Goal: Task Accomplishment & Management: Complete application form

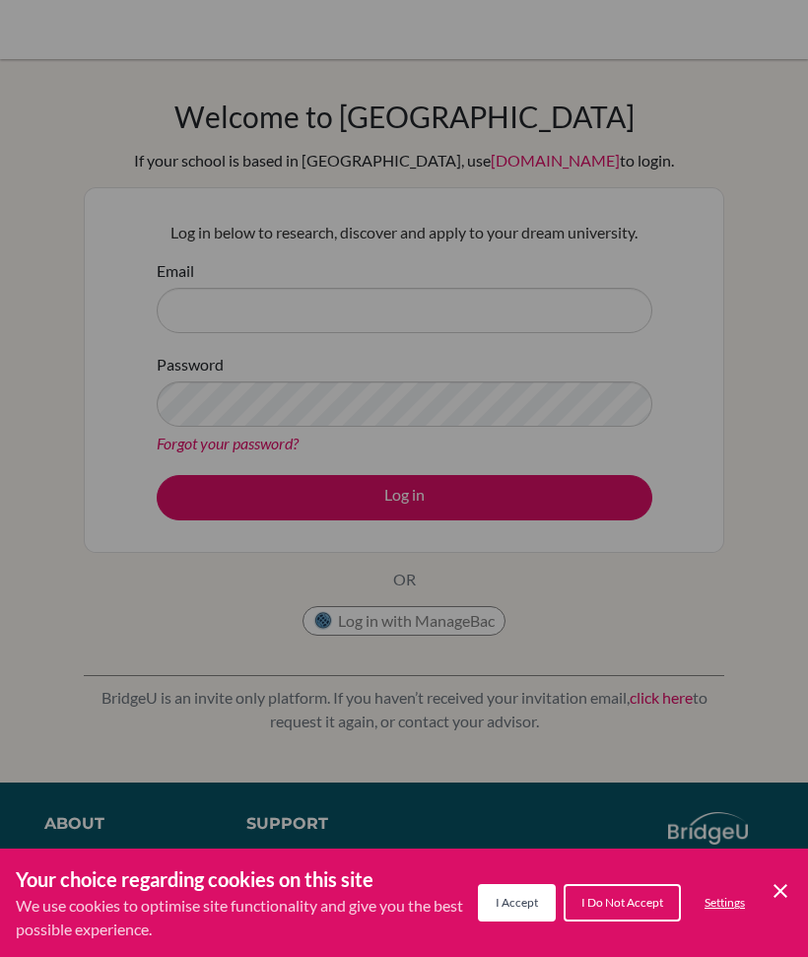
click at [561, 282] on div "Cookie Preferences" at bounding box center [404, 478] width 808 height 957
click at [526, 894] on button "I Accept" at bounding box center [517, 902] width 78 height 37
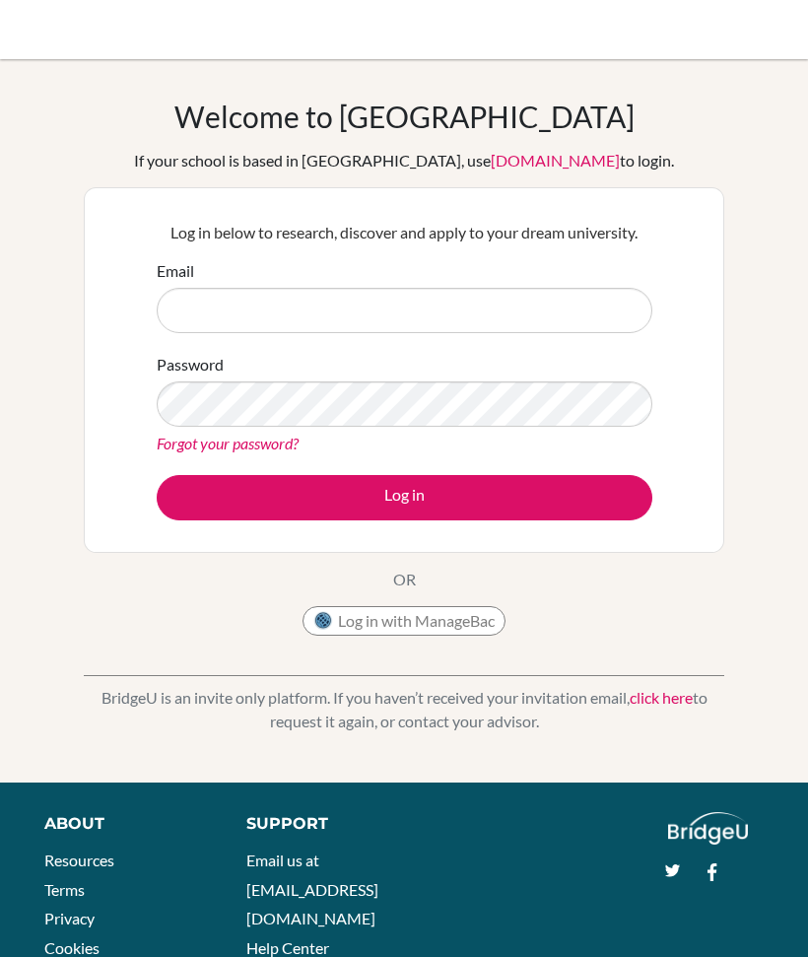
click at [440, 354] on div "Password Forgot your password?" at bounding box center [405, 404] width 496 height 102
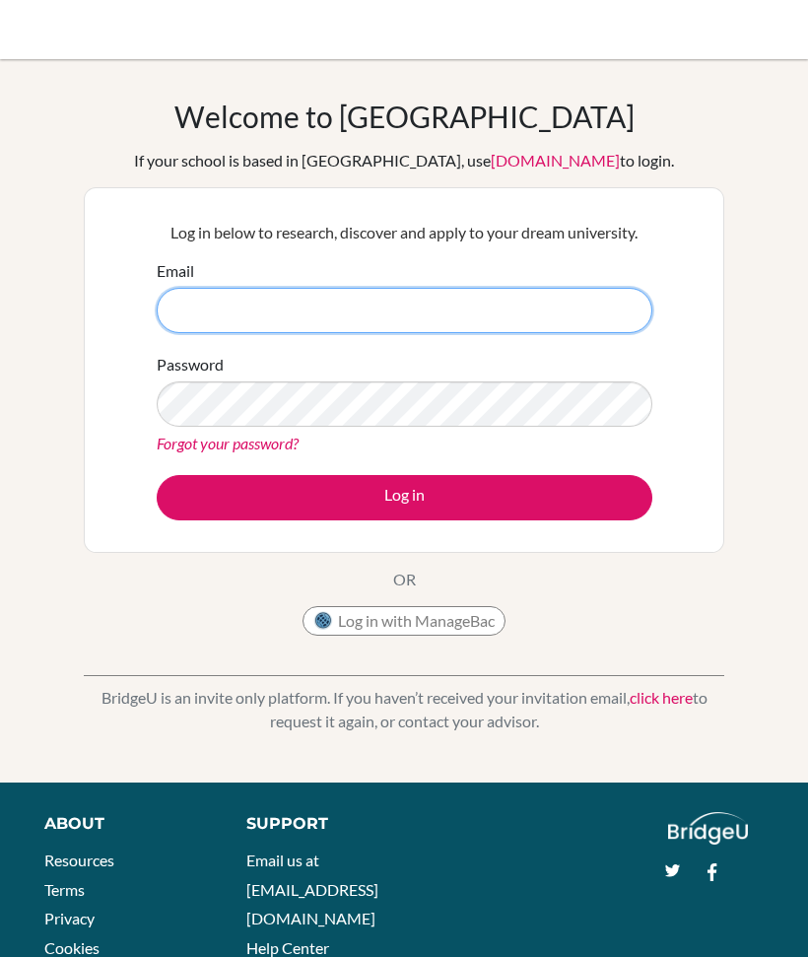
click at [471, 308] on input "Email" at bounding box center [405, 310] width 496 height 45
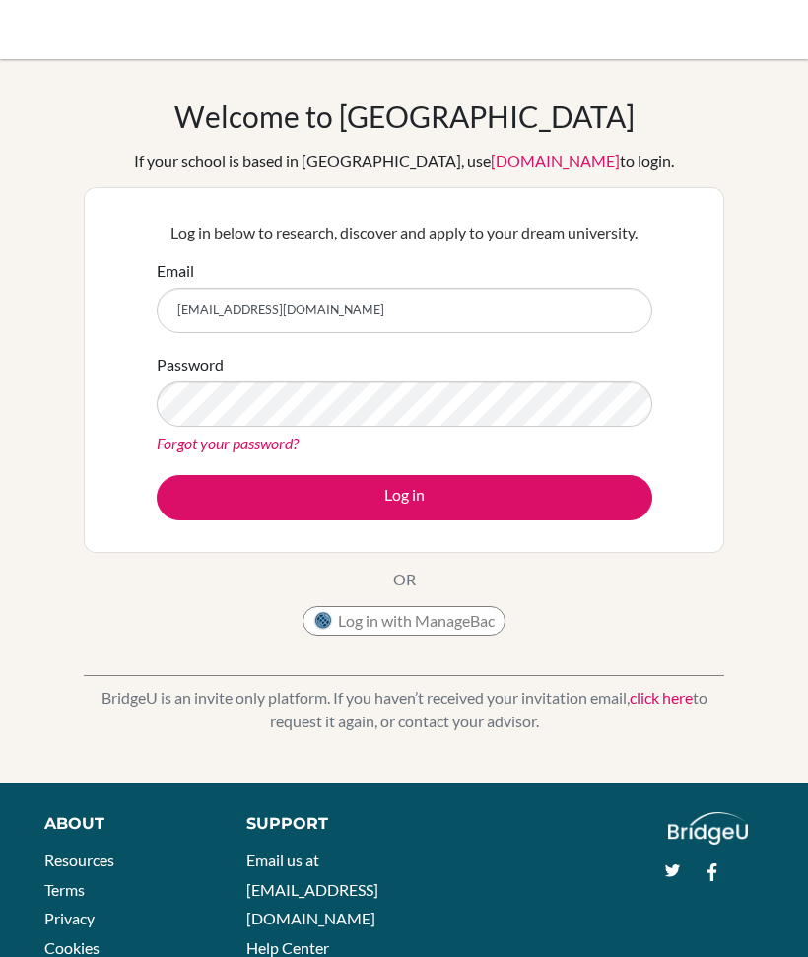
click at [535, 346] on form "Email sedemkofi.kwashie@icsghana.edu Password Forgot your password? Log in" at bounding box center [405, 389] width 496 height 261
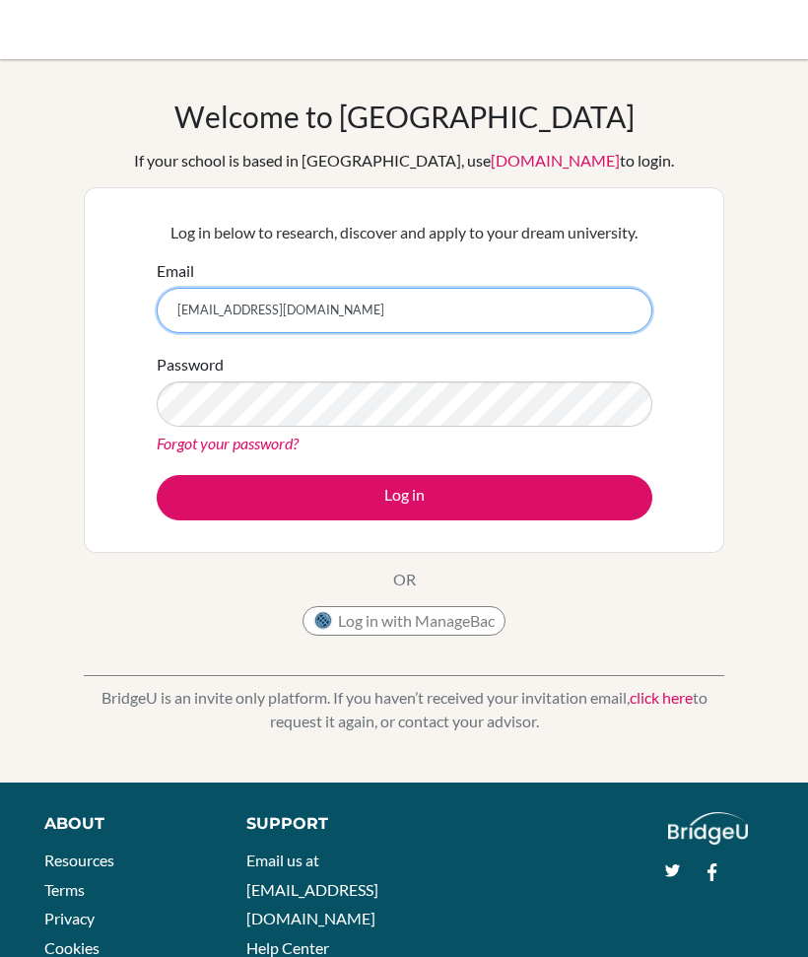
click at [570, 304] on input "sedemkofi.kwashie@icsghana.edu" at bounding box center [405, 310] width 496 height 45
type input "[EMAIL_ADDRESS][DOMAIN_NAME]"
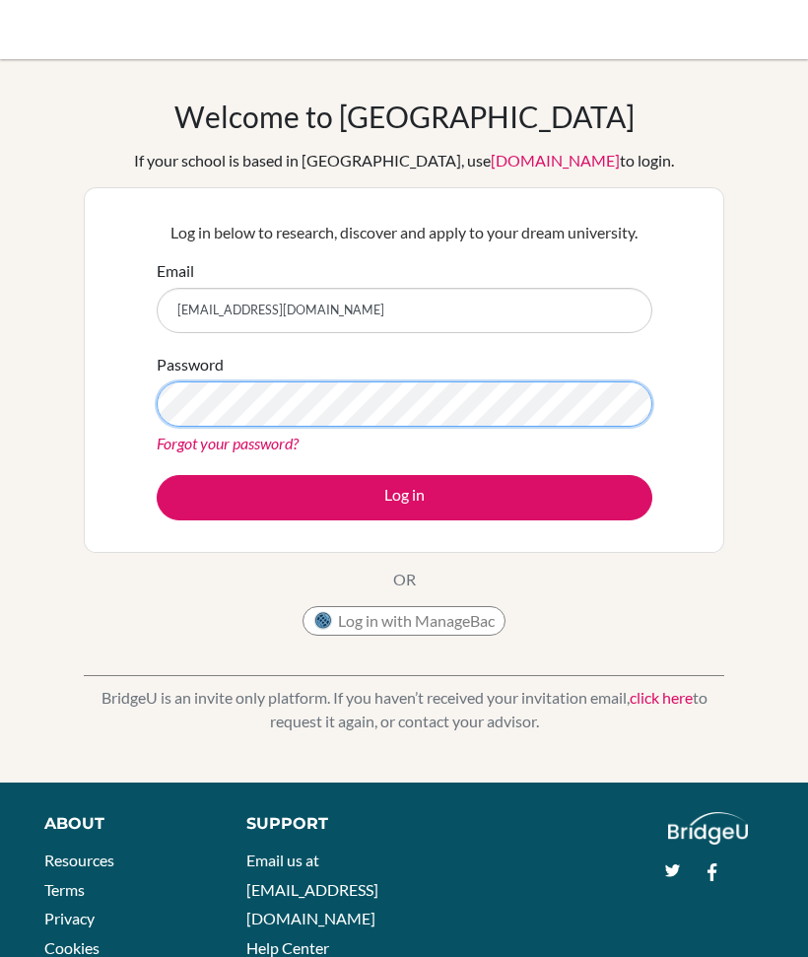
click at [404, 497] on button "Log in" at bounding box center [405, 497] width 496 height 45
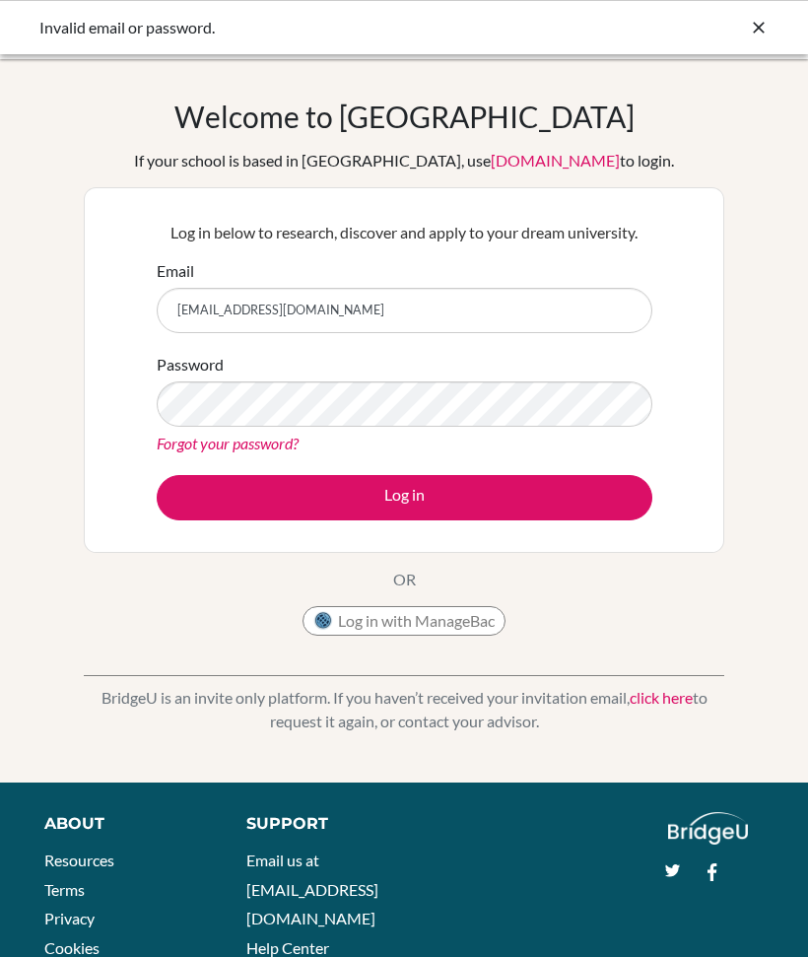
click at [555, 509] on button "Log in" at bounding box center [405, 497] width 496 height 45
click at [577, 507] on button "Log in" at bounding box center [405, 497] width 496 height 45
click at [543, 511] on button "Log in" at bounding box center [405, 497] width 496 height 45
click at [564, 505] on button "Log in" at bounding box center [405, 497] width 496 height 45
click at [564, 504] on button "Log in" at bounding box center [405, 497] width 496 height 45
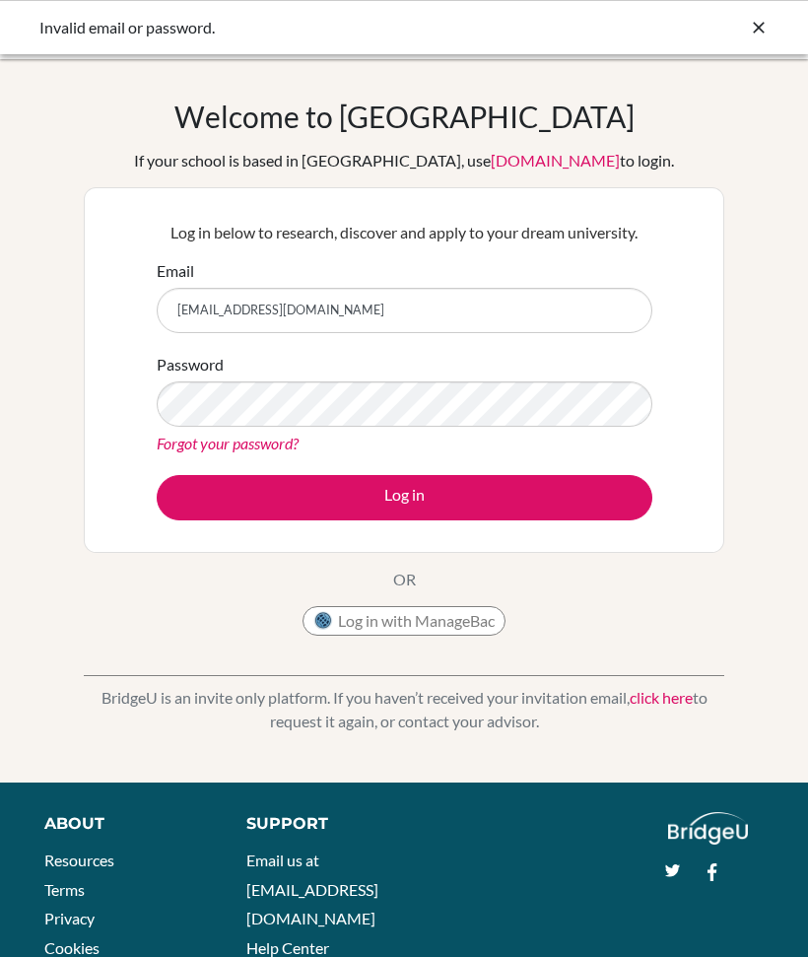
click at [531, 504] on button "Log in" at bounding box center [405, 497] width 496 height 45
click at [197, 447] on link "Forgot your password?" at bounding box center [228, 443] width 142 height 19
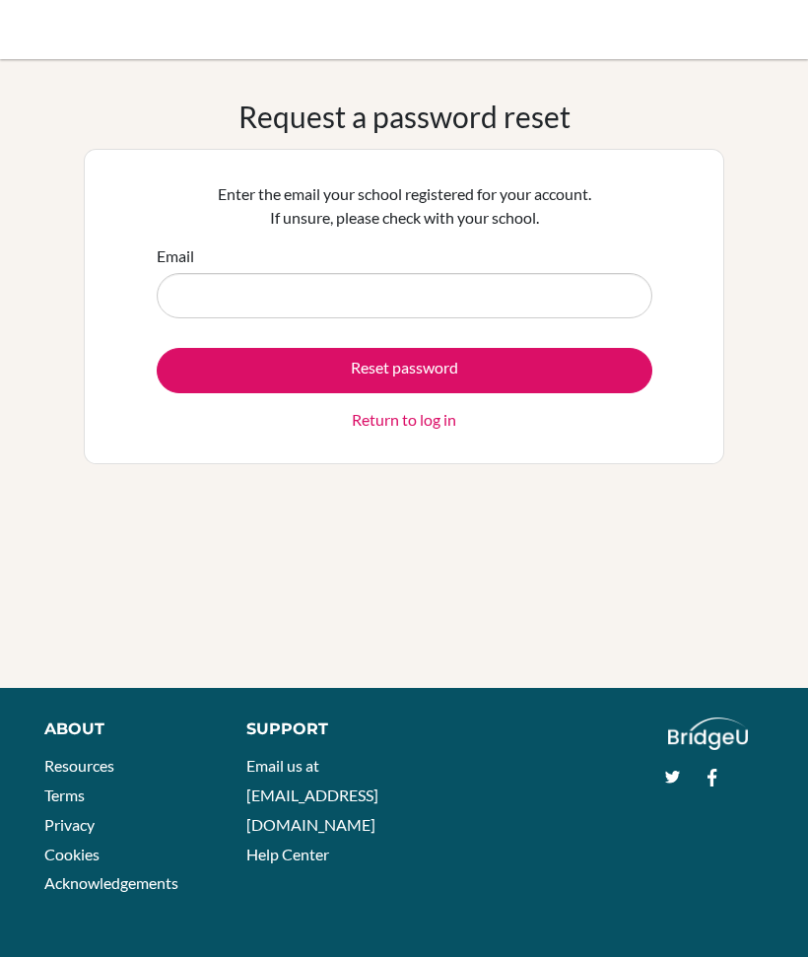
click at [222, 285] on input "Email" at bounding box center [405, 295] width 496 height 45
type input "[EMAIL_ADDRESS][DOMAIN_NAME]"
click at [571, 376] on button "Reset password" at bounding box center [405, 370] width 496 height 45
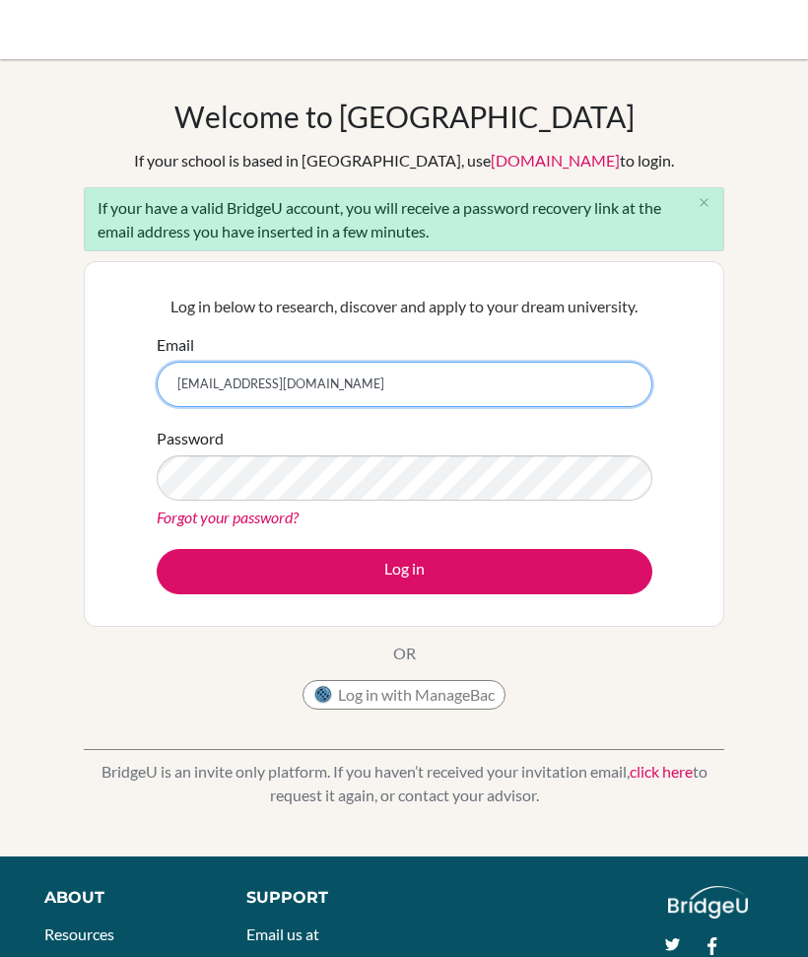
type input "[EMAIL_ADDRESS][DOMAIN_NAME]"
click at [579, 569] on button "Log in" at bounding box center [405, 571] width 496 height 45
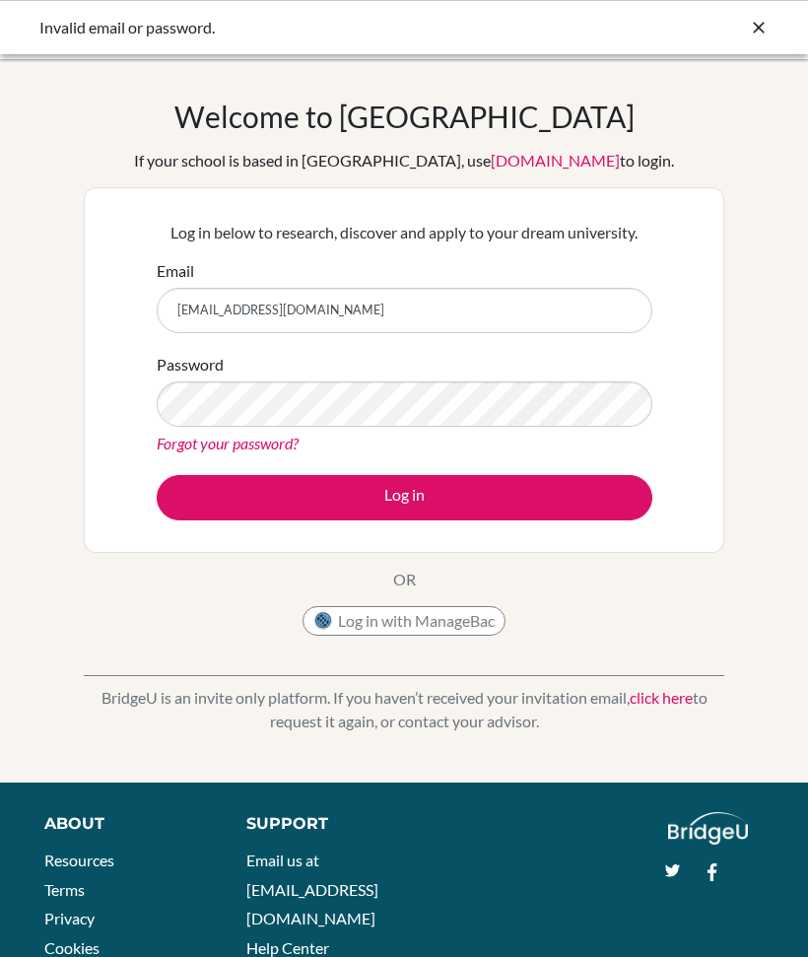
click at [563, 499] on button "Log in" at bounding box center [405, 497] width 496 height 45
click at [575, 497] on button "Log in" at bounding box center [405, 497] width 496 height 45
click at [582, 505] on button "Log in" at bounding box center [405, 497] width 496 height 45
click at [193, 442] on link "Forgot your password?" at bounding box center [228, 443] width 142 height 19
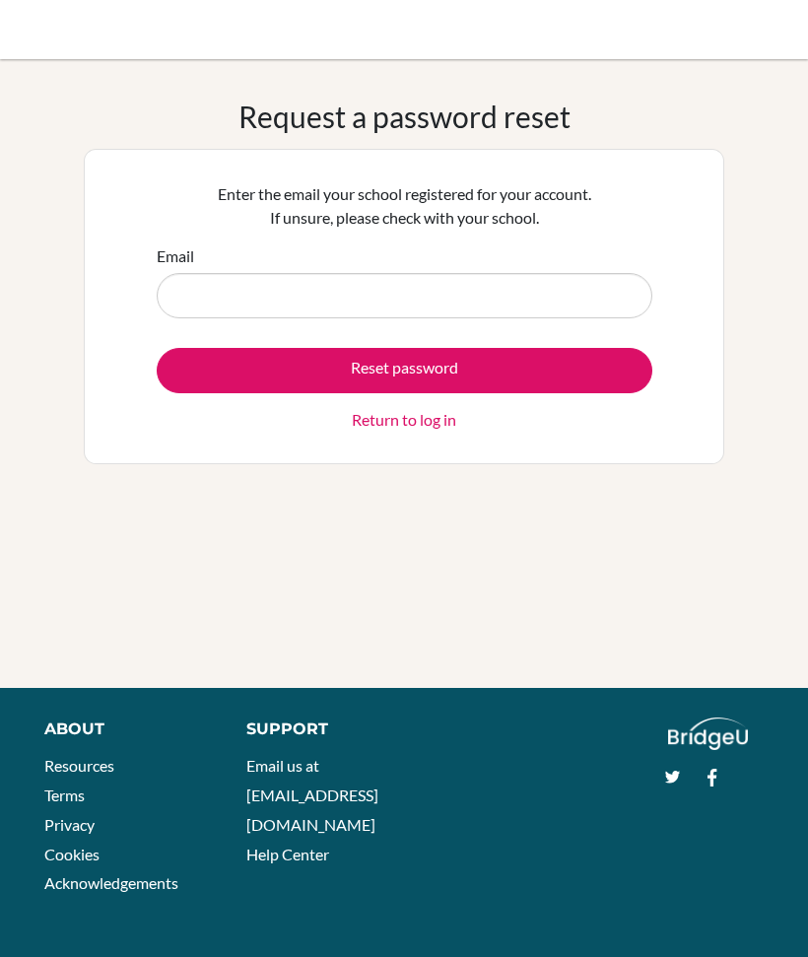
click at [213, 274] on input "Email" at bounding box center [405, 295] width 496 height 45
type input "[EMAIL_ADDRESS][DOMAIN_NAME]"
click at [219, 376] on button "Reset password" at bounding box center [405, 370] width 496 height 45
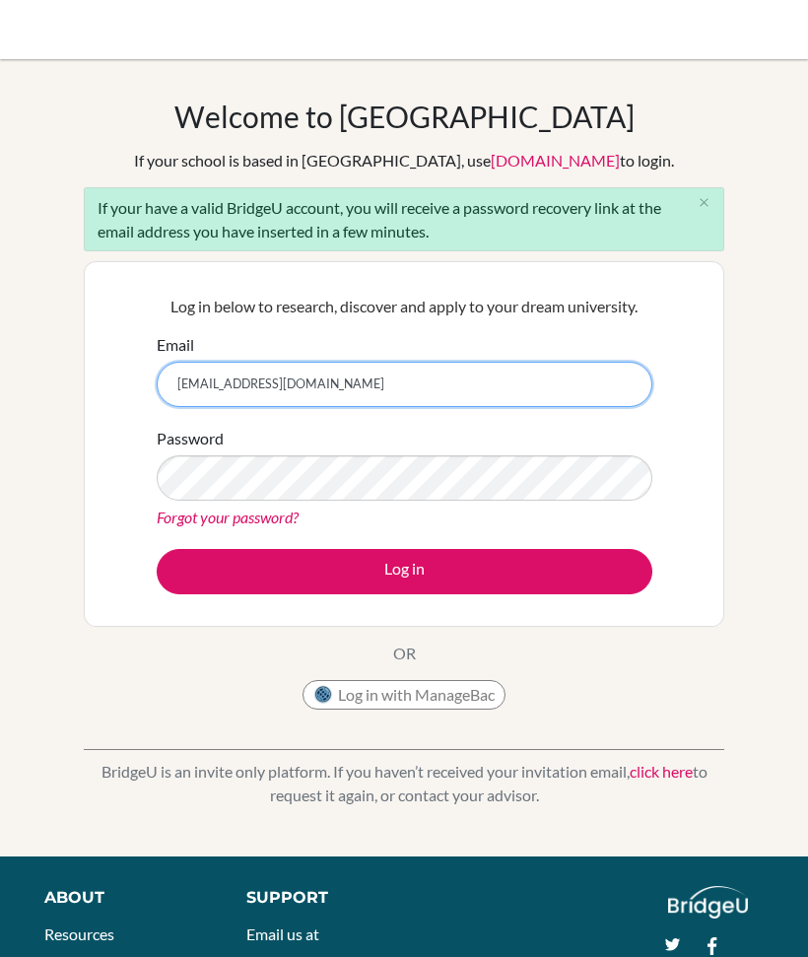
type input "[EMAIL_ADDRESS][DOMAIN_NAME]"
click at [579, 575] on button "Log in" at bounding box center [405, 571] width 496 height 45
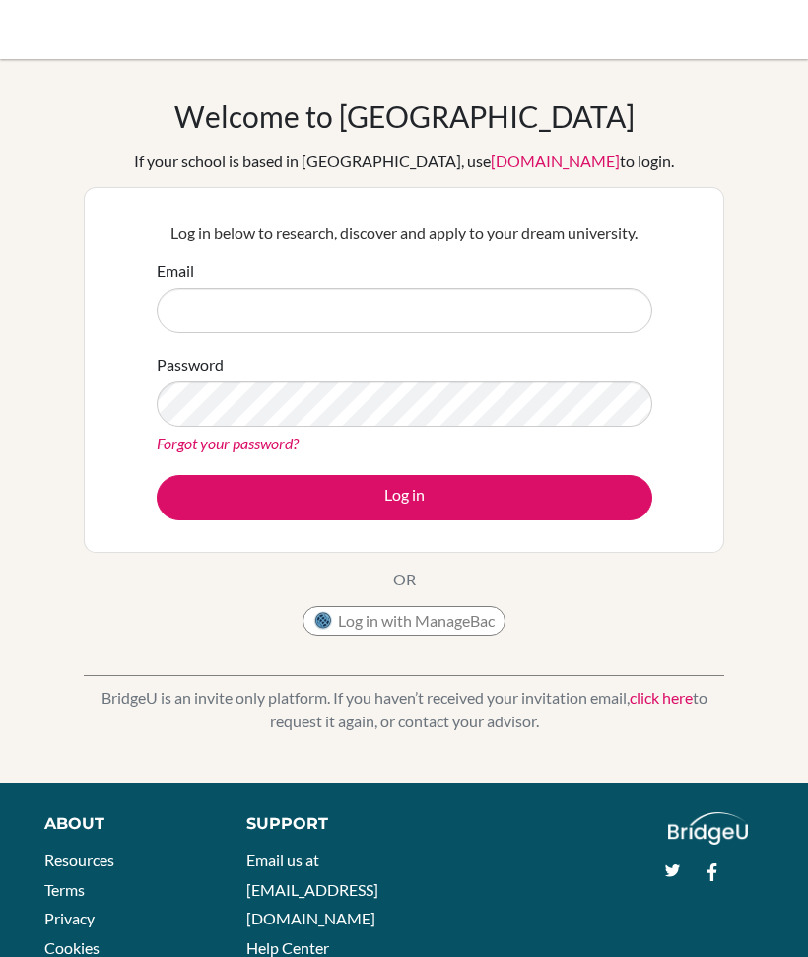
click at [338, 303] on input "Email" at bounding box center [405, 310] width 496 height 45
type input "sedemkofi.kwashie.icsghana.info"
